Goal: Task Accomplishment & Management: Use online tool/utility

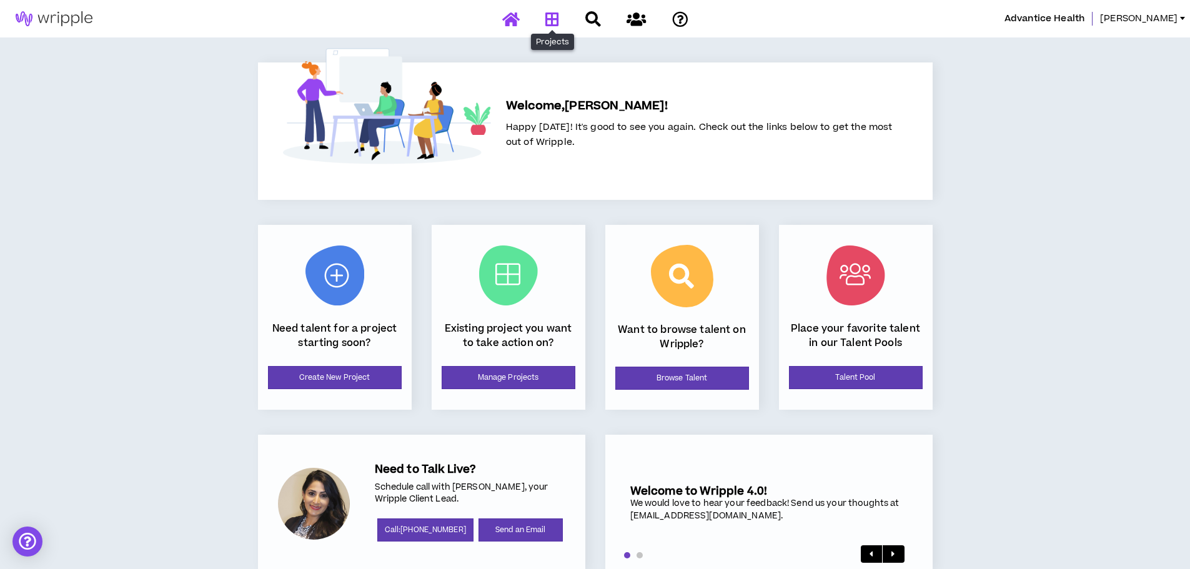
click at [559, 16] on icon at bounding box center [552, 19] width 14 height 16
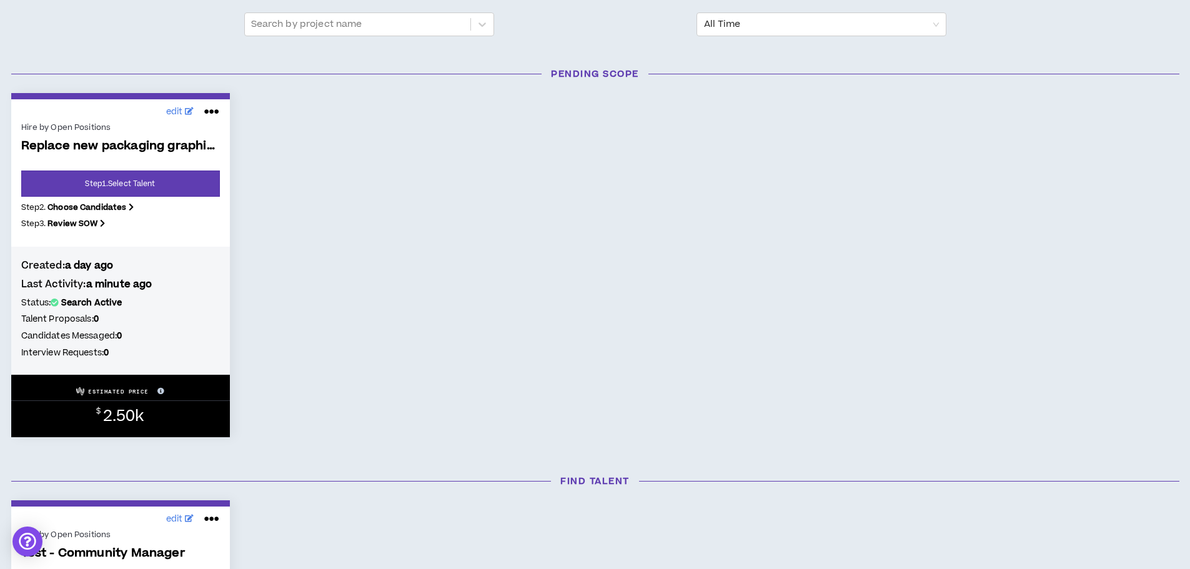
scroll to position [125, 0]
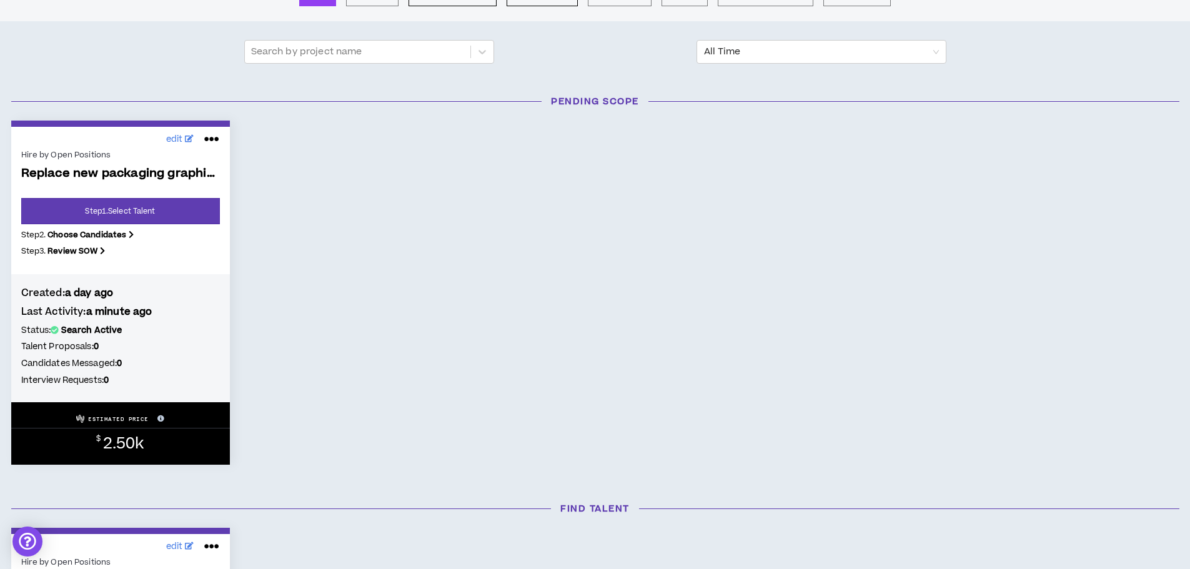
click at [79, 147] on div "Hire by Open Positions Replace new packaging graphics in 2 videos and... Step 1…" at bounding box center [120, 207] width 199 height 120
click at [157, 214] on link "Step 1 . Select Talent" at bounding box center [120, 211] width 199 height 26
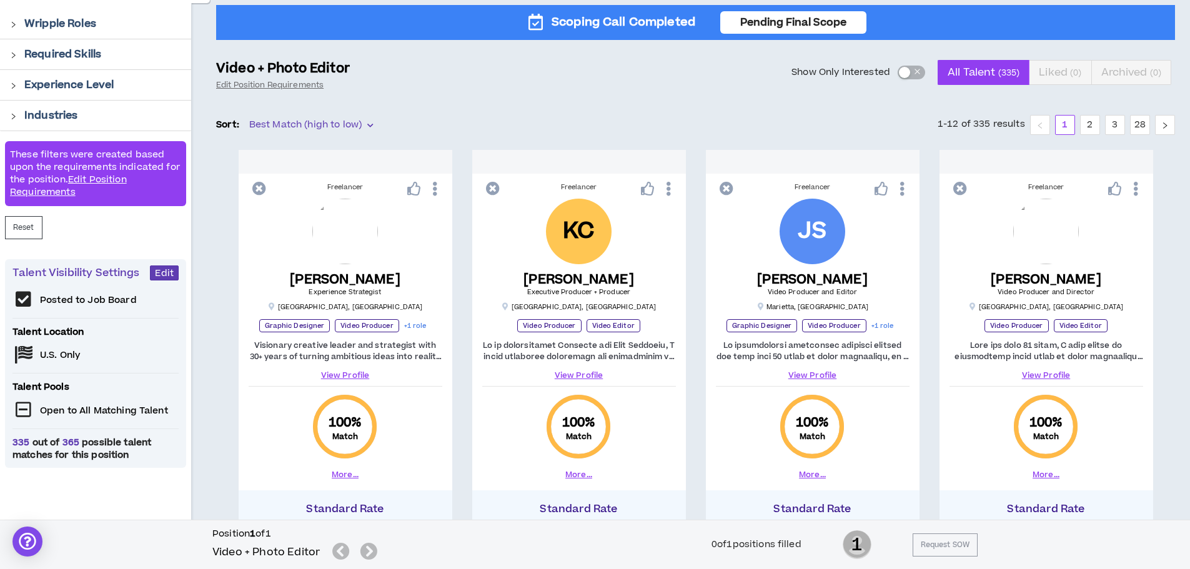
scroll to position [62, 0]
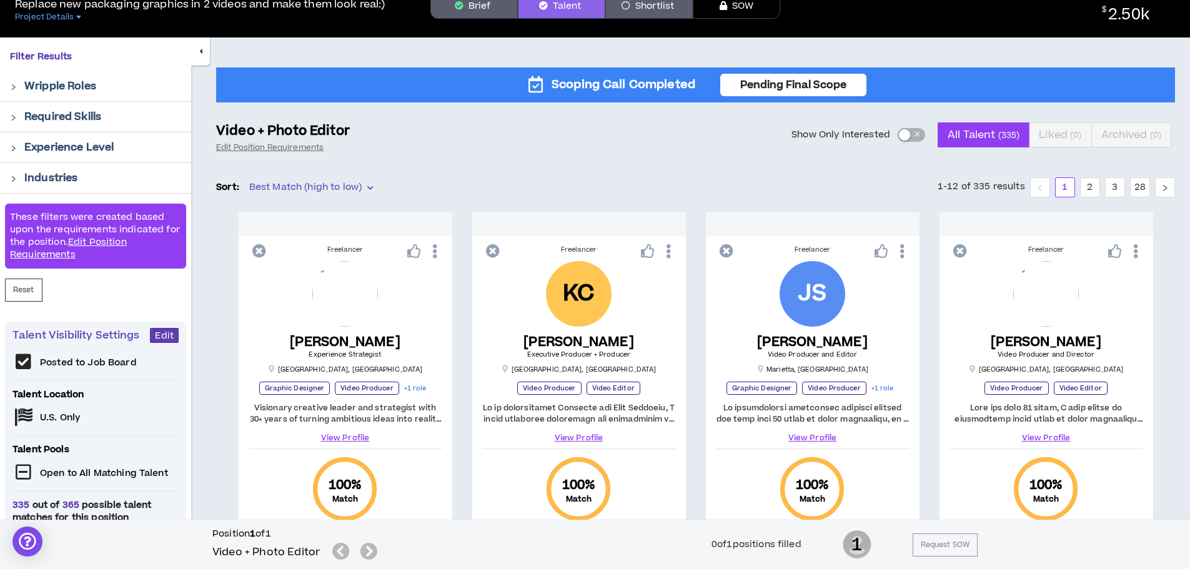
click at [904, 129] on button "Show Only Interested" at bounding box center [910, 135] width 27 height 14
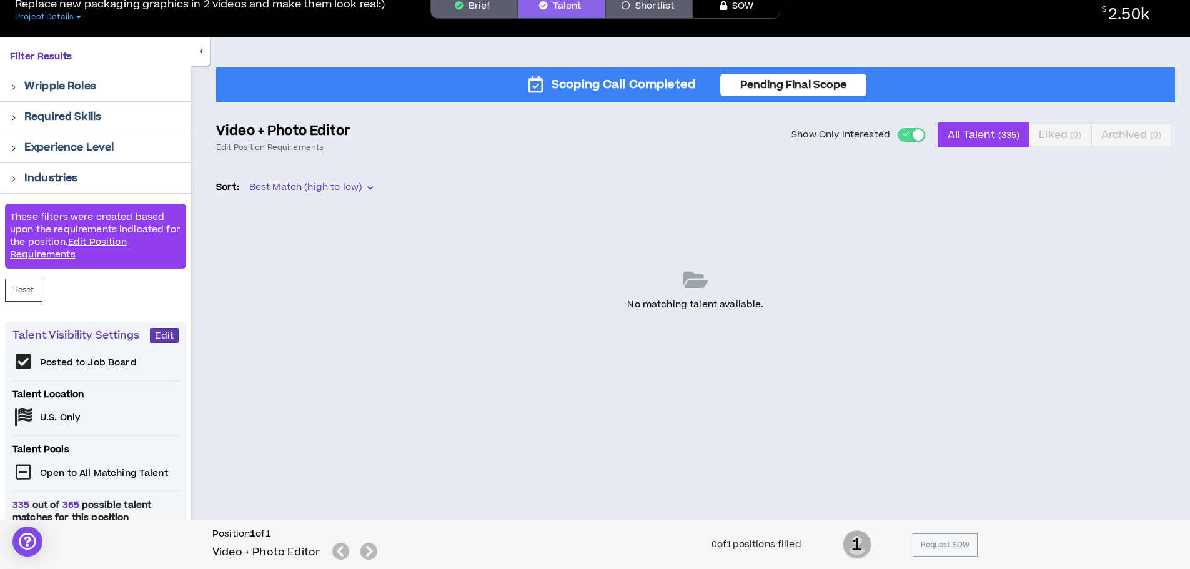
click at [915, 132] on div "button" at bounding box center [917, 134] width 11 height 11
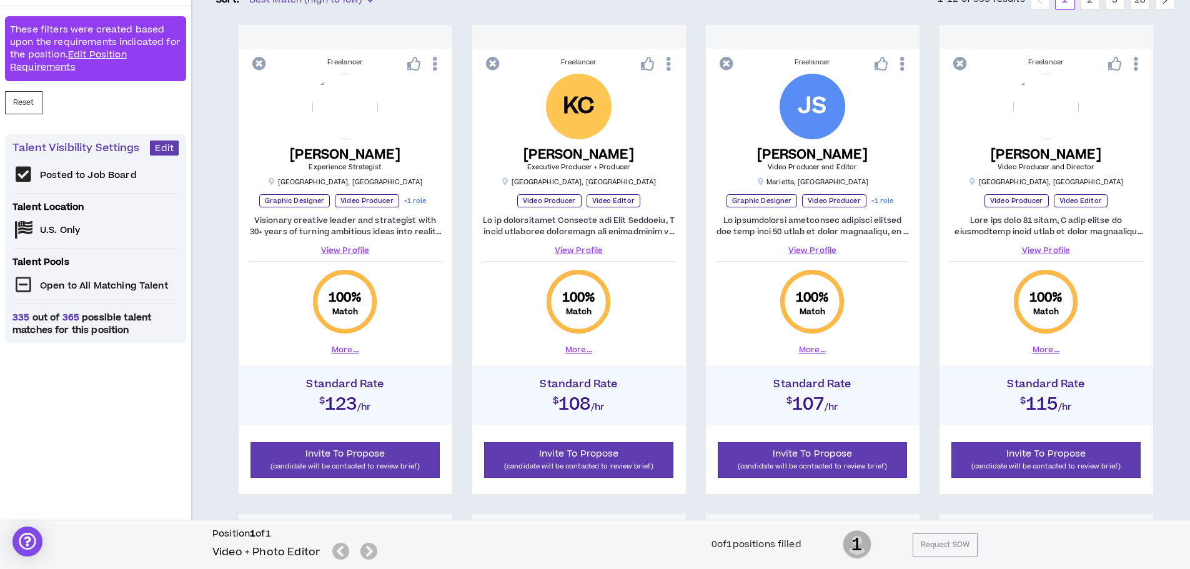
scroll to position [187, 0]
